Goal: Information Seeking & Learning: Learn about a topic

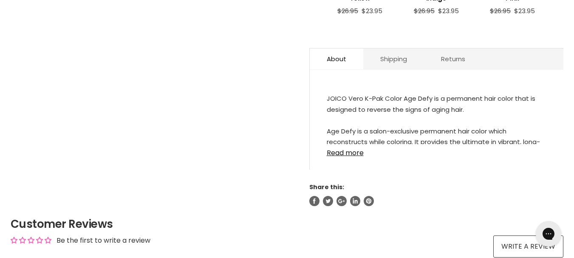
scroll to position [438, 0]
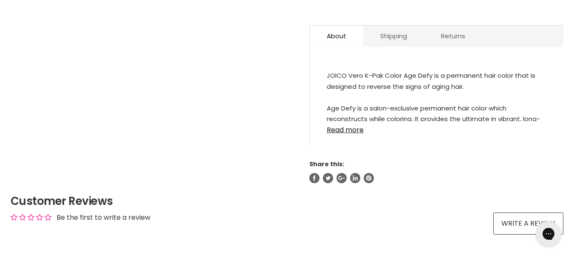
scroll to position [461, 0]
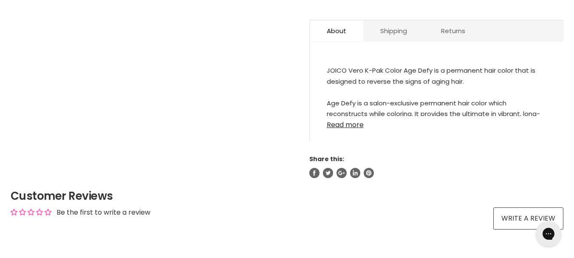
click at [339, 127] on link "Read more" at bounding box center [437, 122] width 220 height 13
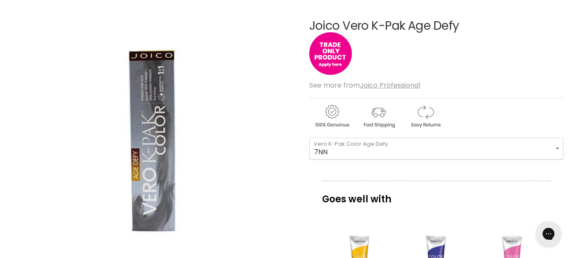
scroll to position [108, 0]
